Goal: Task Accomplishment & Management: Use online tool/utility

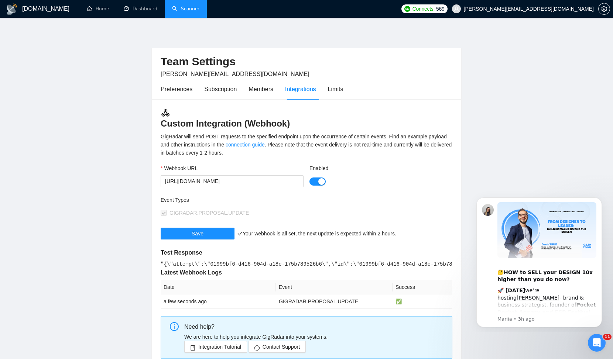
click at [190, 10] on link "Scanner" at bounding box center [185, 9] width 27 height 6
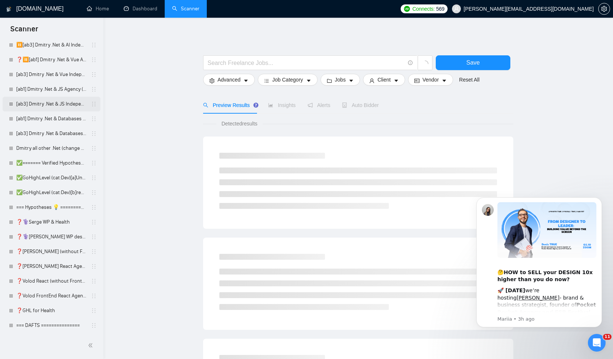
scroll to position [101, 0]
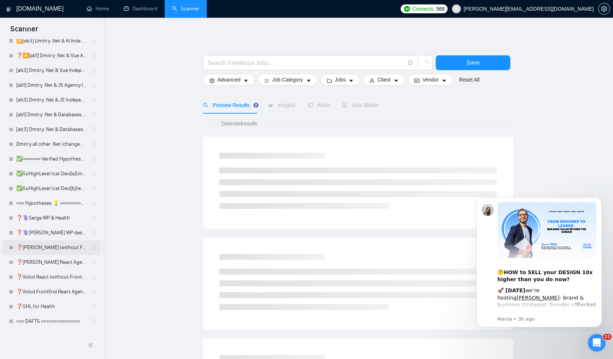
click at [44, 245] on link "❓[PERSON_NAME] (without Front) Agency (0626)" at bounding box center [51, 247] width 70 height 15
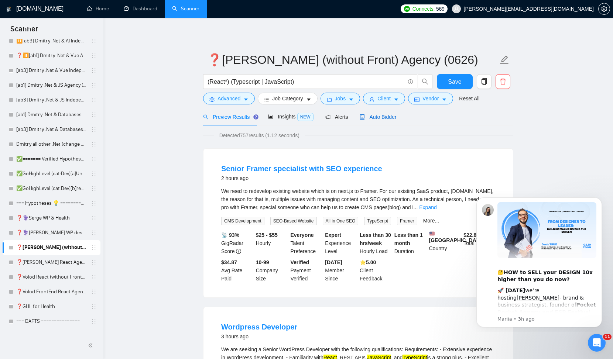
click at [386, 117] on span "Auto Bidder" at bounding box center [378, 117] width 37 height 6
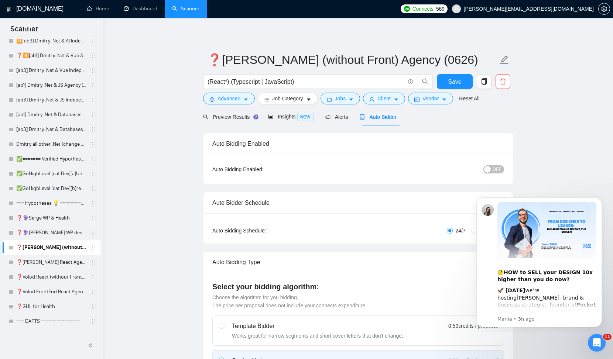
click at [495, 170] on span "OFF" at bounding box center [497, 169] width 9 height 8
click at [453, 85] on span "Save" at bounding box center [454, 81] width 13 height 9
click at [70, 263] on link "❓[PERSON_NAME] React Agency (0626)" at bounding box center [51, 262] width 70 height 15
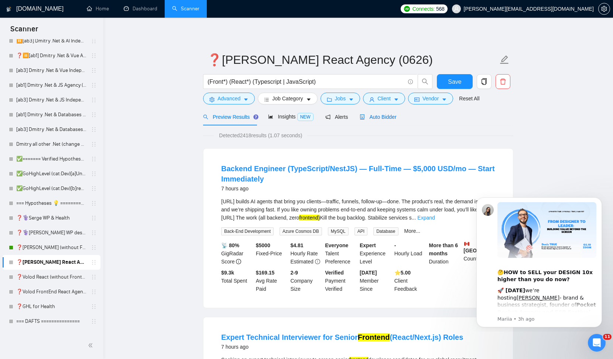
click at [383, 119] on span "Auto Bidder" at bounding box center [378, 117] width 37 height 6
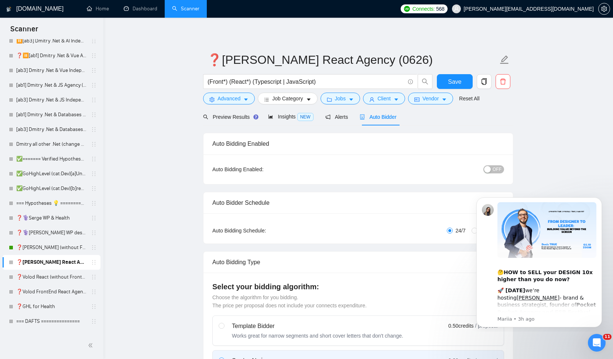
click at [495, 169] on span "OFF" at bounding box center [497, 169] width 9 height 8
click at [459, 82] on span "Save" at bounding box center [454, 81] width 13 height 9
click at [599, 200] on icon "Dismiss notification" at bounding box center [599, 199] width 3 height 3
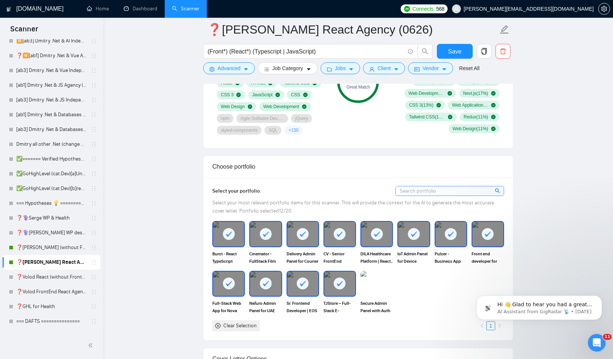
scroll to position [567, 0]
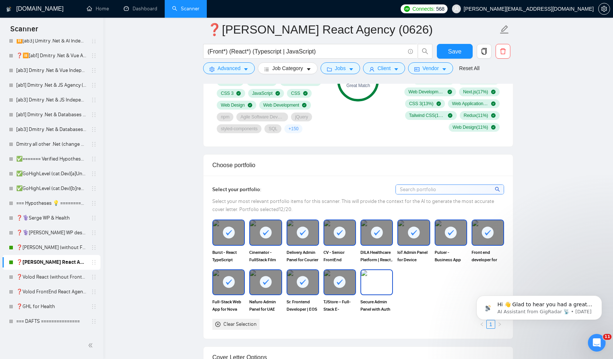
click at [378, 281] on img at bounding box center [376, 282] width 31 height 24
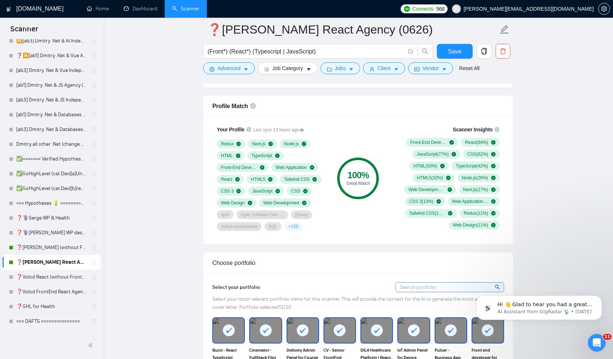
scroll to position [469, 0]
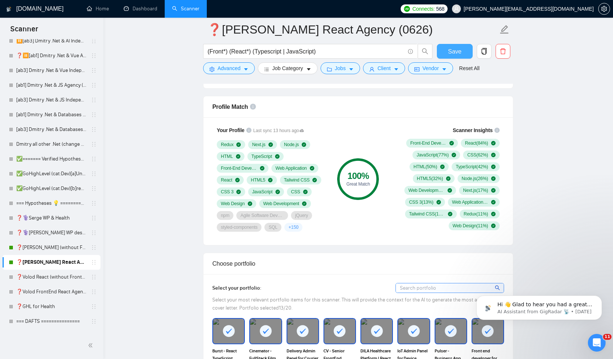
click at [450, 53] on span "Save" at bounding box center [454, 51] width 13 height 9
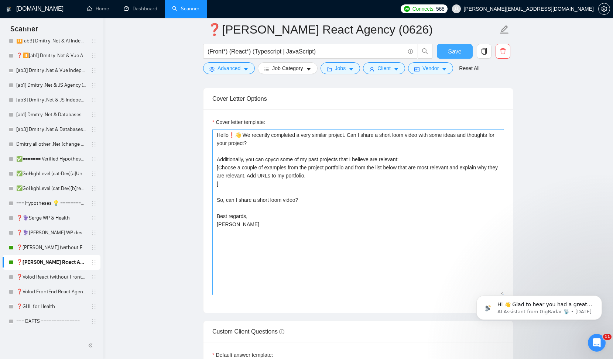
scroll to position [828, 0]
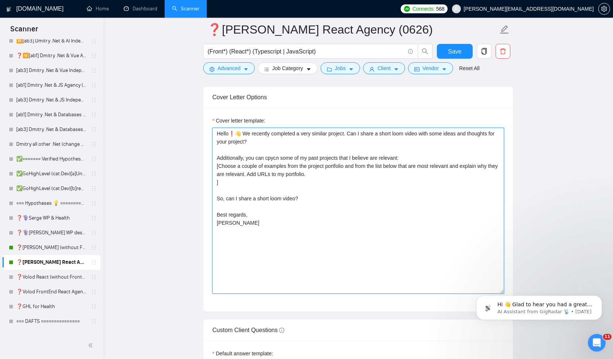
click at [243, 134] on textarea "Hello❗👋 We recently completed a very similar project. Can I share a short loom …" at bounding box center [358, 211] width 292 height 166
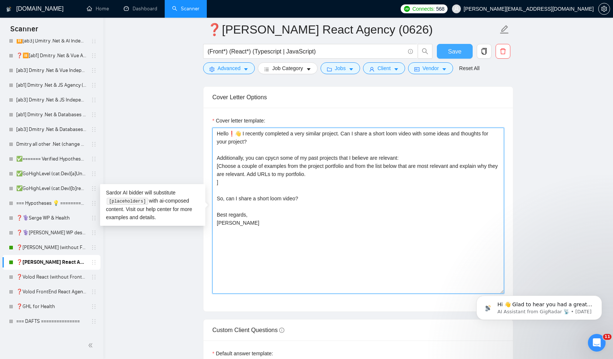
type textarea "Hello❗👋 I recently completed a very similar project. Can I share a short loom v…"
click at [462, 51] on button "Save" at bounding box center [455, 51] width 36 height 15
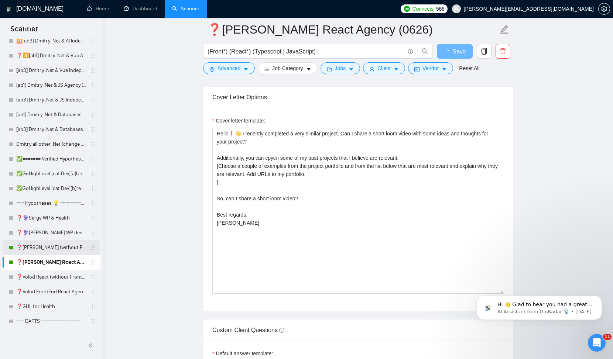
click at [61, 250] on link "❓[PERSON_NAME] (without Front) Agency (0626)" at bounding box center [51, 247] width 70 height 15
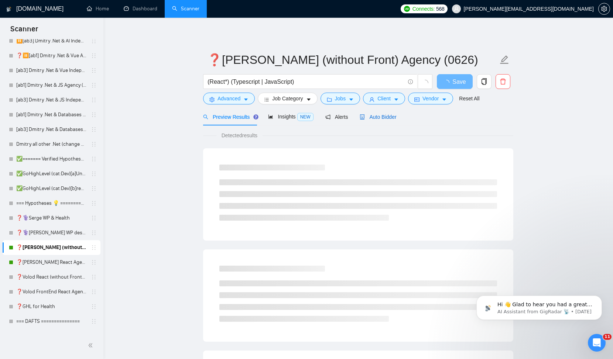
click at [387, 116] on span "Auto Bidder" at bounding box center [378, 117] width 37 height 6
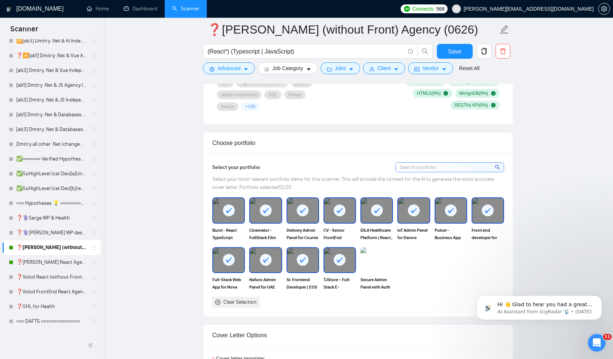
scroll to position [595, 0]
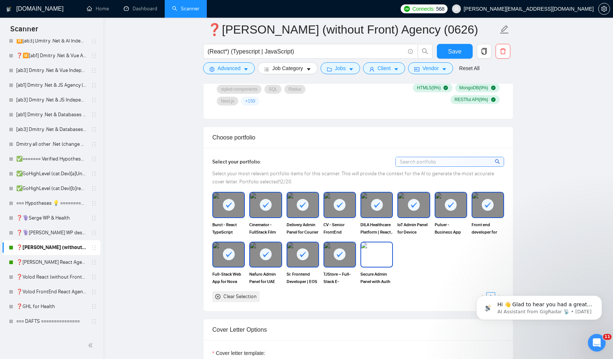
click at [375, 254] on img at bounding box center [376, 255] width 31 height 24
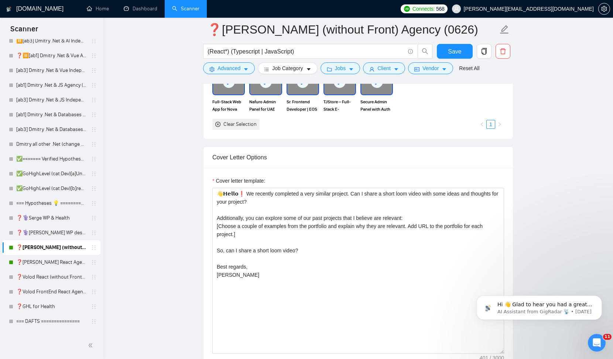
scroll to position [778, 0]
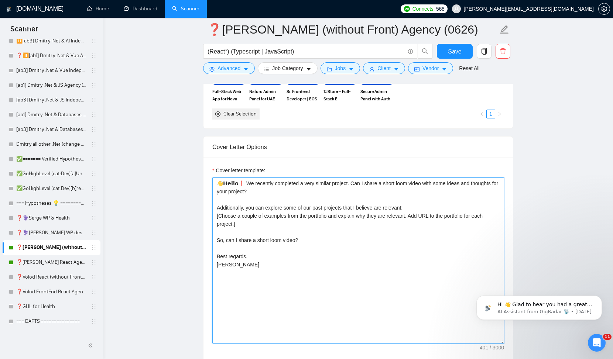
click at [240, 182] on textarea "👋𝗛𝗲𝗹𝗹𝗼❗ We recently completed a very similar project. Can I share a short loom …" at bounding box center [358, 261] width 292 height 166
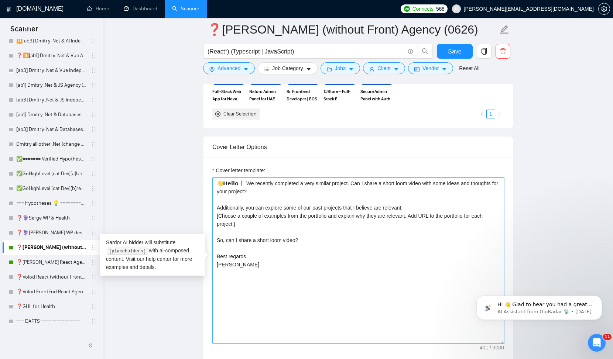
click at [241, 182] on textarea "👋𝗛𝗲𝗹𝗹𝗼❗ We recently completed a very similar project. Can I share a short loom …" at bounding box center [358, 261] width 292 height 166
type textarea "👋𝗛𝗲𝗹𝗹𝗼❗ I recently completed a very similar project. Can I share a short loom v…"
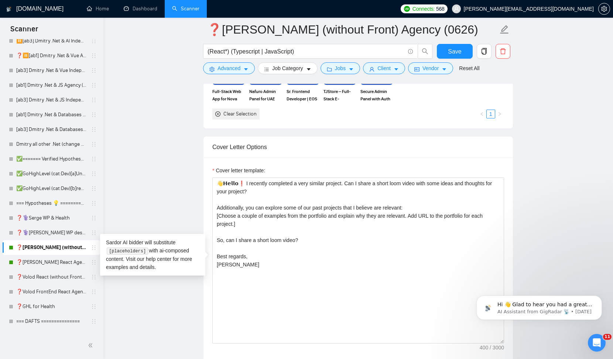
click at [431, 146] on div "Cover Letter Options" at bounding box center [358, 147] width 292 height 21
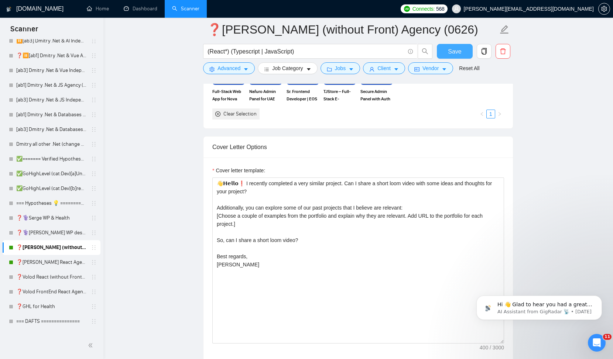
click at [459, 49] on span "Save" at bounding box center [454, 51] width 13 height 9
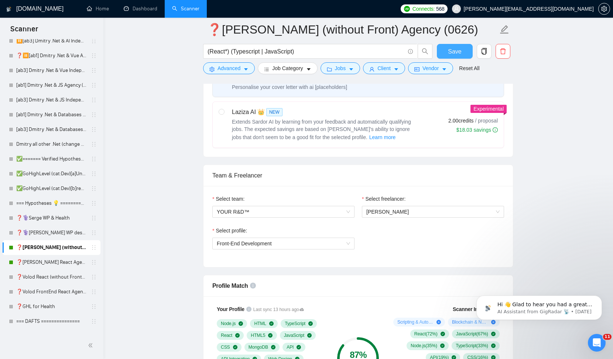
scroll to position [376, 0]
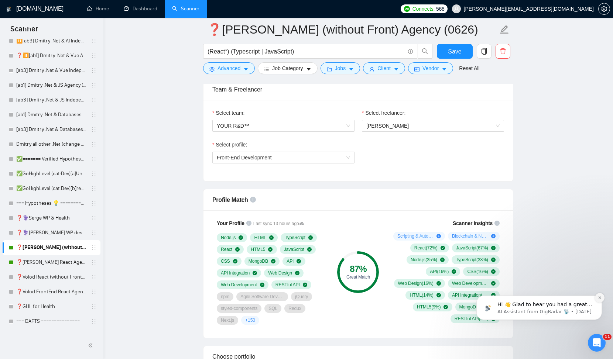
click at [601, 298] on icon "Dismiss notification" at bounding box center [600, 298] width 4 height 4
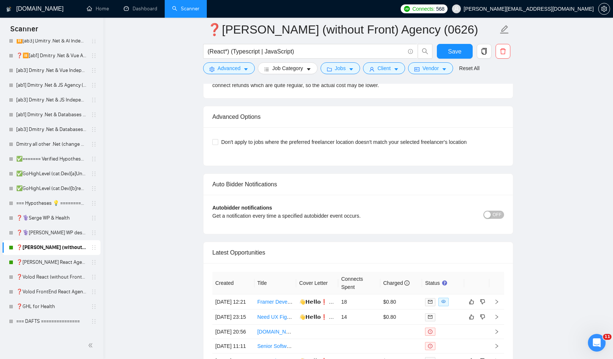
scroll to position [1718, 0]
